Goal: Information Seeking & Learning: Understand process/instructions

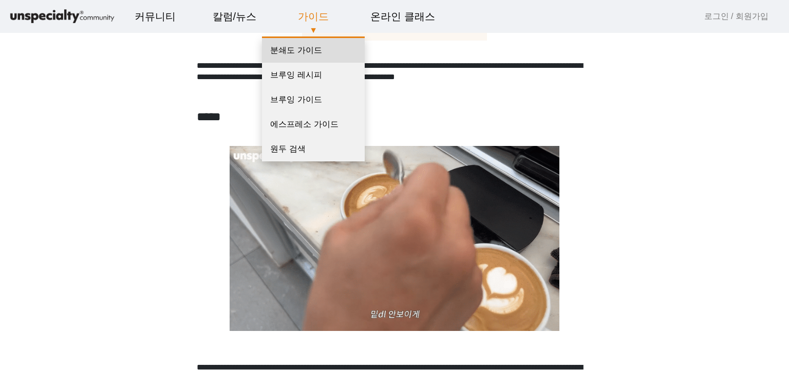
click at [308, 54] on link "분쇄도 가이드" at bounding box center [313, 50] width 103 height 25
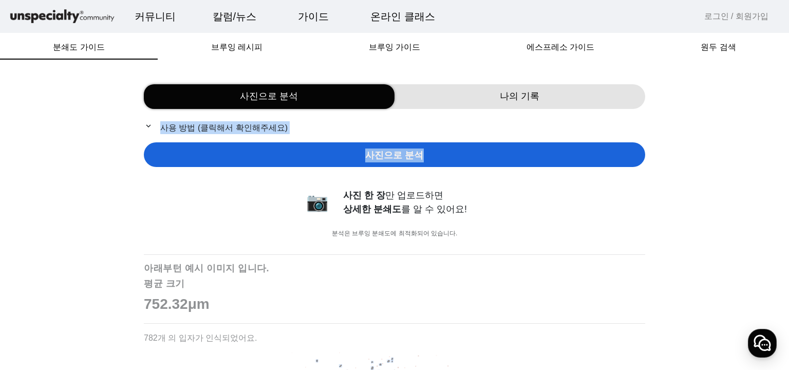
drag, startPoint x: 789, startPoint y: 96, endPoint x: 789, endPoint y: 160, distance: 64.2
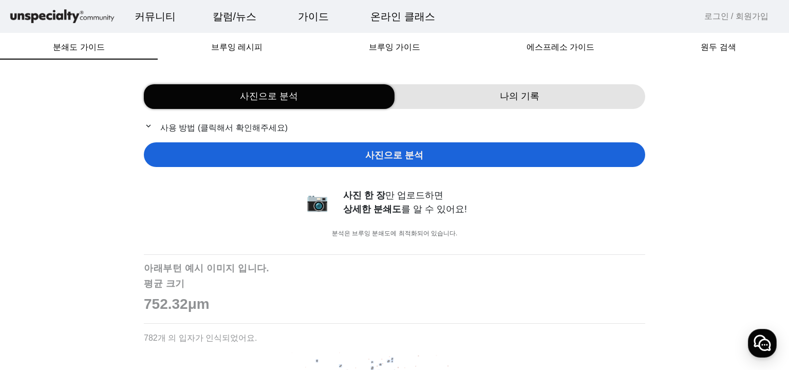
click at [469, 156] on div "사진으로 분석" at bounding box center [395, 154] width 502 height 25
click at [213, 132] on p "expand_more 사용 방법 (클릭해서 확인해주세요)" at bounding box center [395, 127] width 502 height 13
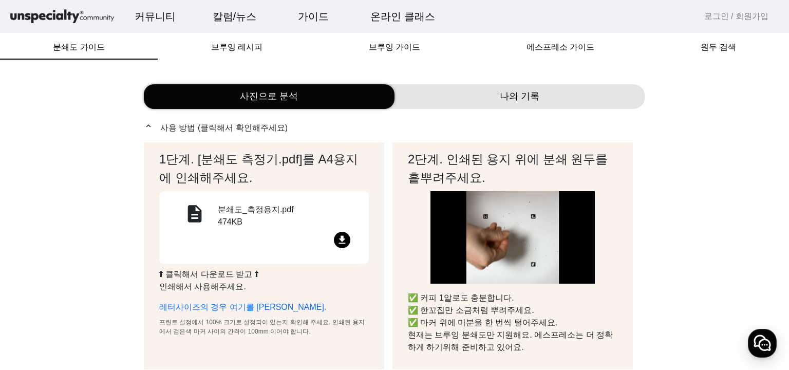
click at [344, 239] on mat-icon "file_download" at bounding box center [342, 240] width 16 height 16
